Goal: Register for event/course: Register for event/course

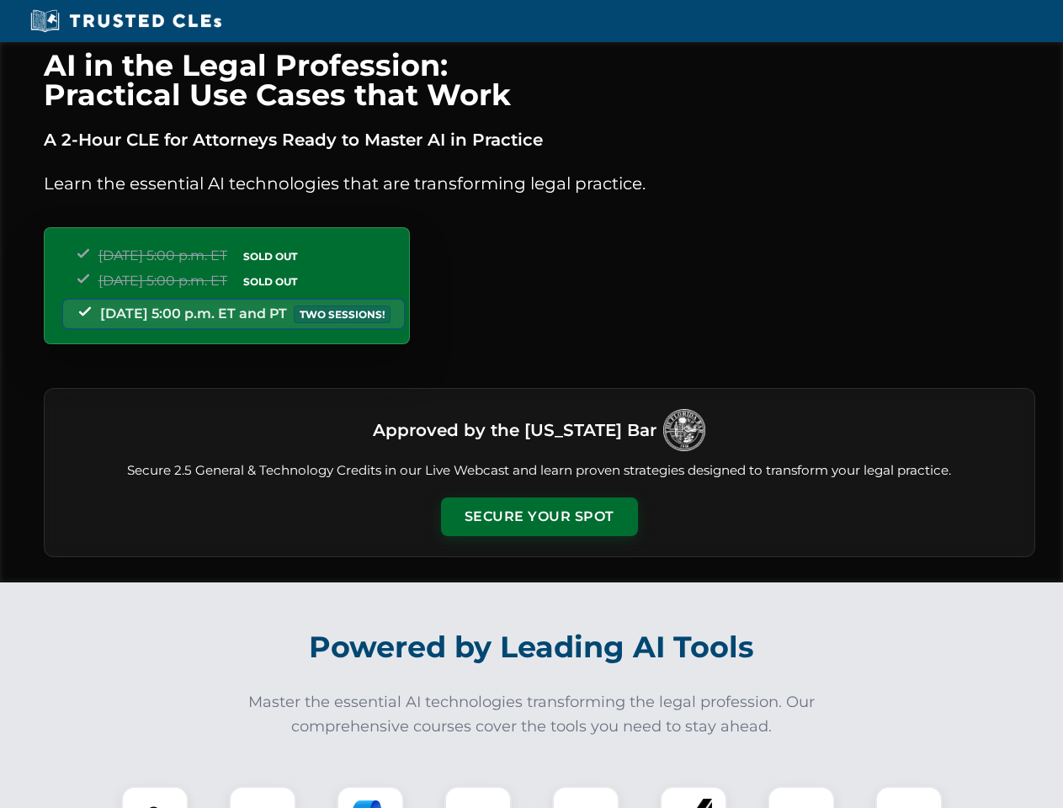
click at [539, 517] on button "Secure Your Spot" at bounding box center [539, 516] width 197 height 39
click at [155, 797] on img at bounding box center [154, 819] width 49 height 49
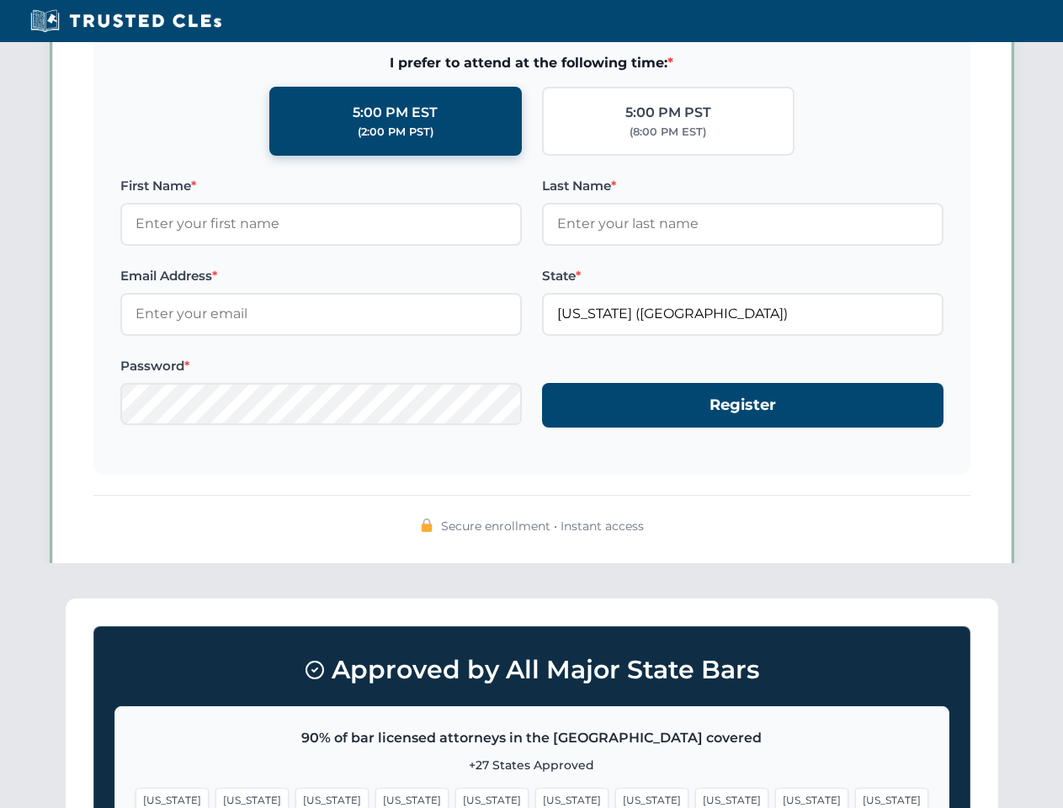
click at [615, 797] on span "[US_STATE]" at bounding box center [651, 800] width 73 height 24
click at [775, 797] on span "[US_STATE]" at bounding box center [811, 800] width 73 height 24
